Goal: Transaction & Acquisition: Subscribe to service/newsletter

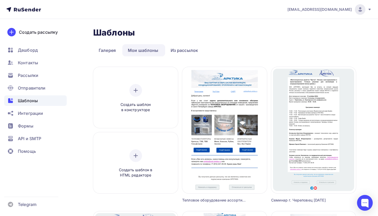
scroll to position [43, 0]
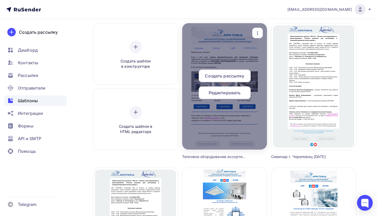
click at [232, 94] on span "Редактировать" at bounding box center [225, 92] width 32 height 6
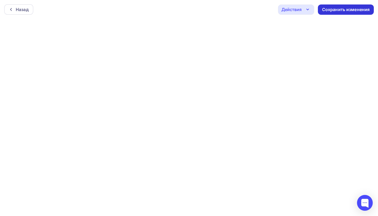
click at [334, 11] on div "Сохранить изменения" at bounding box center [346, 10] width 48 height 6
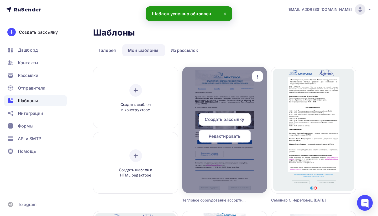
click at [241, 134] on div "Редактировать" at bounding box center [225, 136] width 52 height 13
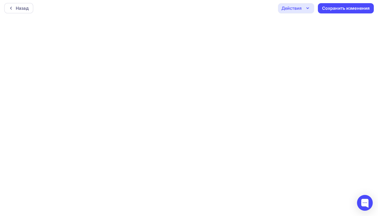
scroll to position [1, 0]
click at [337, 6] on div "Сохранить изменения" at bounding box center [346, 8] width 48 height 6
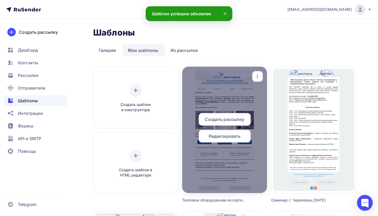
click at [235, 135] on span "Редактировать" at bounding box center [225, 136] width 32 height 6
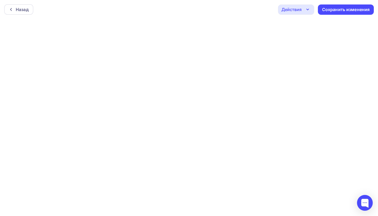
click at [309, 8] on icon "button" at bounding box center [308, 9] width 6 height 6
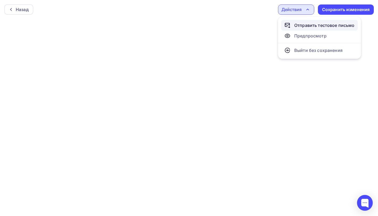
click at [304, 26] on div "Отправить тестовое письмо" at bounding box center [325, 25] width 60 height 6
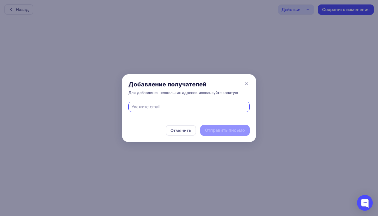
click at [137, 107] on input "text" at bounding box center [189, 106] width 115 height 6
type input "щ"
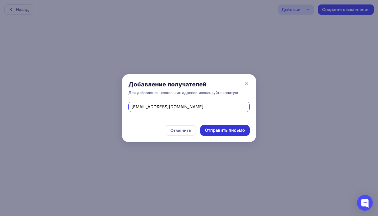
type input "[EMAIL_ADDRESS][DOMAIN_NAME]"
click at [224, 128] on div "Отправить письмо" at bounding box center [225, 130] width 40 height 6
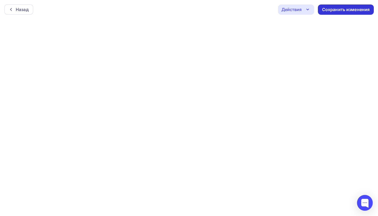
click at [350, 8] on div "Сохранить изменения" at bounding box center [346, 10] width 48 height 6
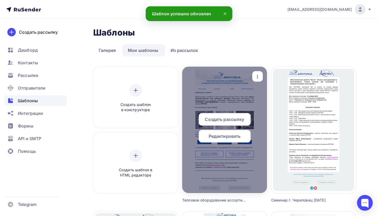
click at [232, 118] on span "Создать рассылку" at bounding box center [224, 119] width 39 height 6
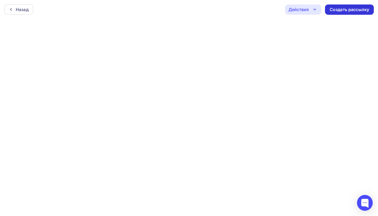
click at [345, 9] on div "Создать рассылку" at bounding box center [349, 10] width 39 height 6
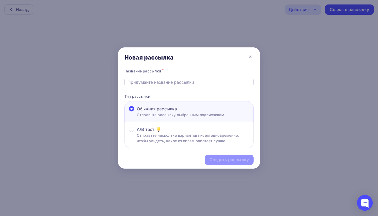
click at [145, 80] on input "text" at bounding box center [189, 82] width 123 height 6
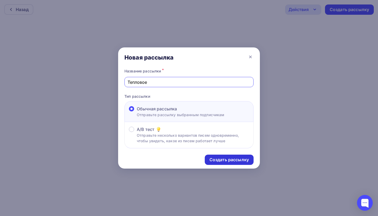
type input "Тепловое"
click at [215, 158] on div "Создать рассылку" at bounding box center [229, 159] width 39 height 6
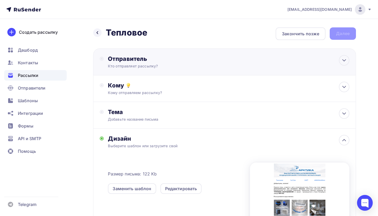
click at [159, 66] on div "Кто отправляет рассылку?" at bounding box center [159, 65] width 102 height 5
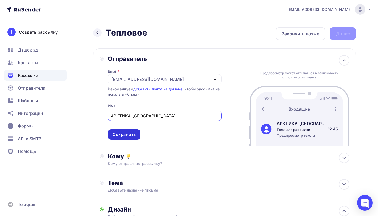
type input "АРКТИКА-[GEOGRAPHIC_DATA]"
click at [122, 135] on div "Сохранить" at bounding box center [124, 134] width 23 height 6
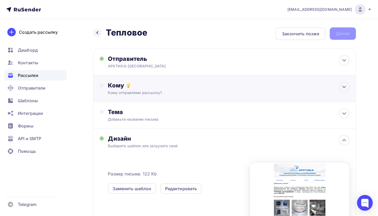
click at [146, 94] on div "Кому отправляем рассылку?" at bounding box center [217, 92] width 218 height 5
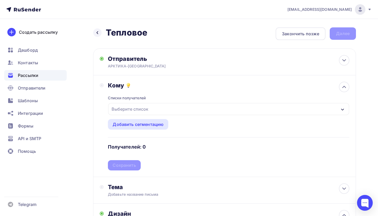
click at [341, 107] on div "button" at bounding box center [343, 109] width 4 height 6
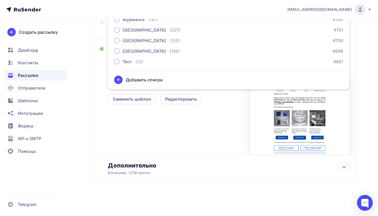
scroll to position [165, 0]
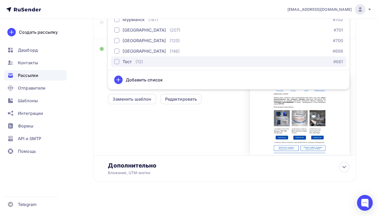
click at [117, 61] on div "button" at bounding box center [116, 61] width 5 height 5
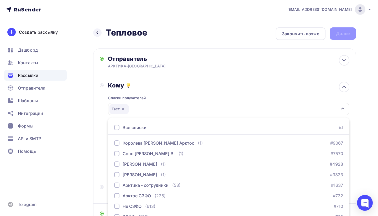
scroll to position [0, 0]
click at [343, 108] on icon "button" at bounding box center [343, 108] width 4 height 4
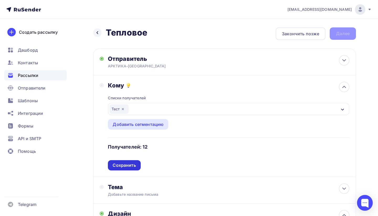
click at [130, 165] on div "Сохранить" at bounding box center [124, 165] width 23 height 6
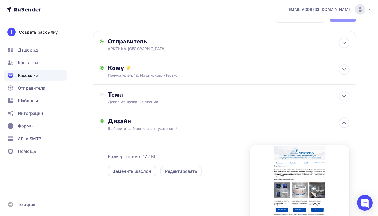
scroll to position [19, 0]
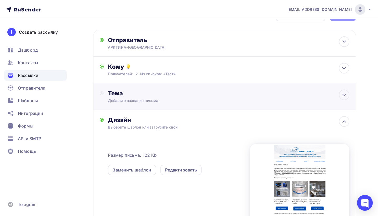
click at [136, 95] on div "Тема" at bounding box center [160, 92] width 104 height 7
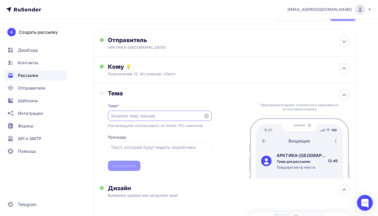
scroll to position [0, 0]
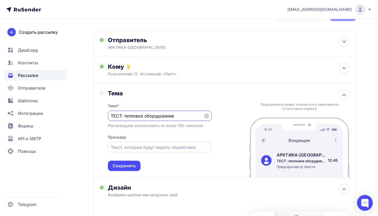
type input "ТЕСТ: тепловое оборудование"
click at [125, 148] on input "text" at bounding box center [160, 147] width 98 height 6
click at [124, 166] on div "Сохранить" at bounding box center [124, 165] width 23 height 6
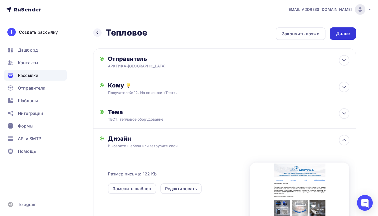
click at [345, 33] on div "Далее" at bounding box center [343, 33] width 14 height 6
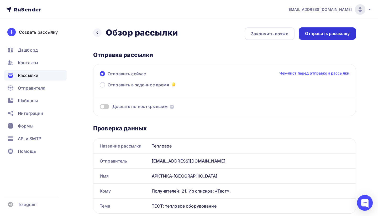
click at [334, 33] on div "Отправить рассылку" at bounding box center [327, 33] width 45 height 6
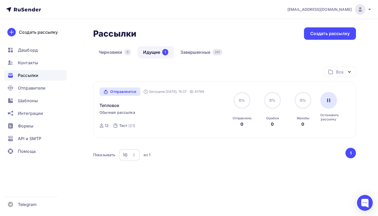
click at [151, 52] on link "Идущие 1" at bounding box center [156, 52] width 36 height 12
click at [192, 52] on link "Завершенные 241" at bounding box center [201, 52] width 53 height 12
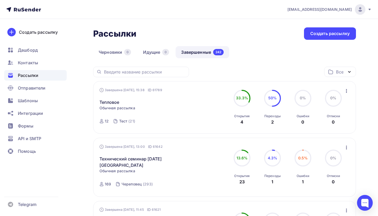
click at [196, 51] on link "Завершенные 242" at bounding box center [203, 52] width 54 height 12
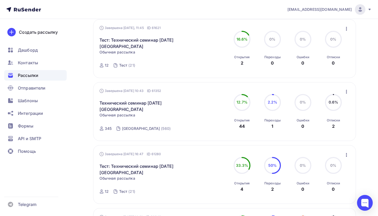
scroll to position [183, 0]
